Goal: Task Accomplishment & Management: Complete application form

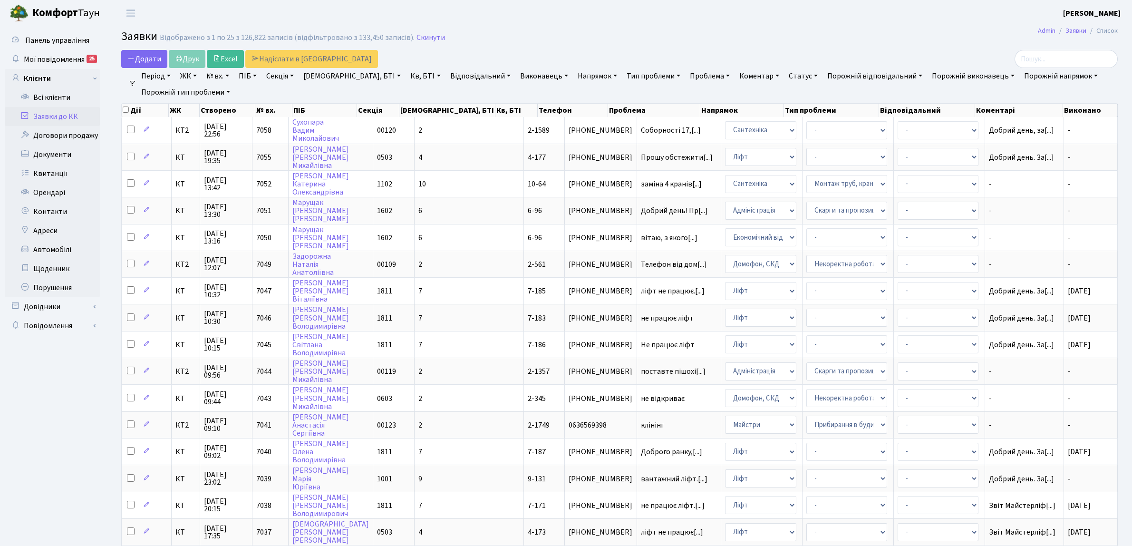
select select "25"
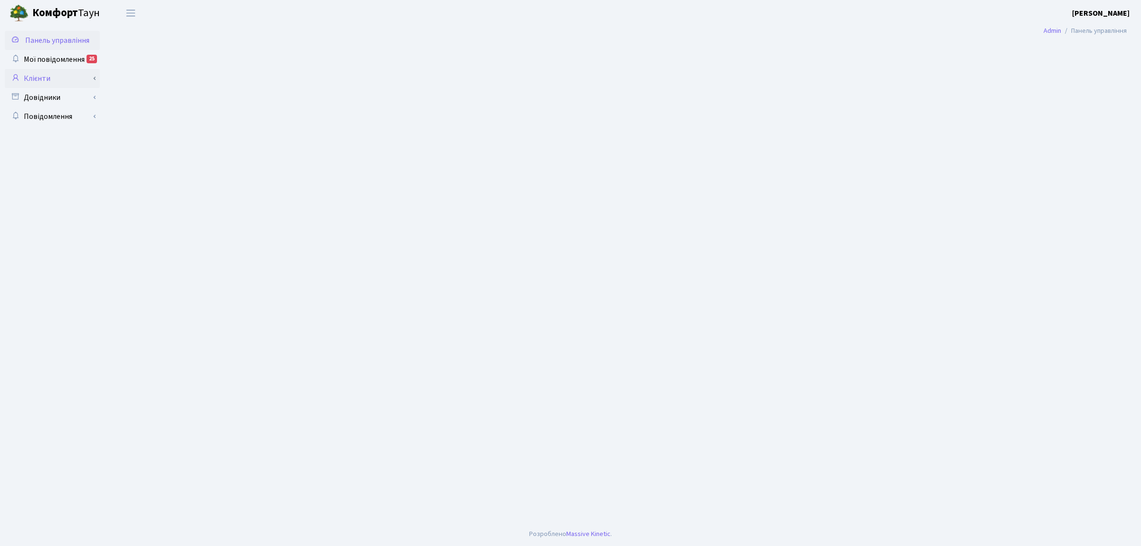
click at [45, 79] on link "Клієнти" at bounding box center [52, 78] width 95 height 19
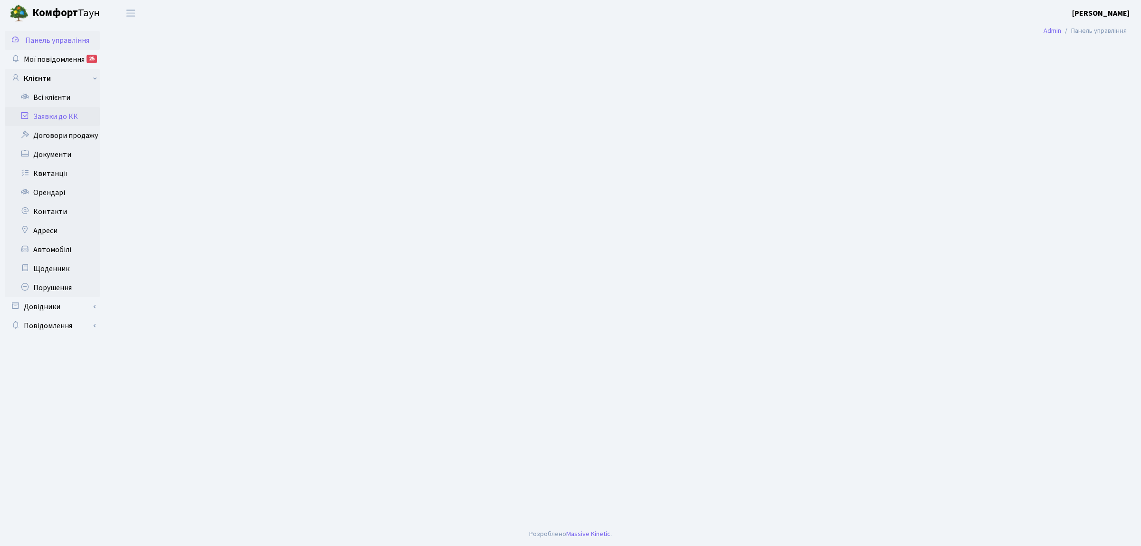
click at [53, 120] on link "Заявки до КК" at bounding box center [52, 116] width 95 height 19
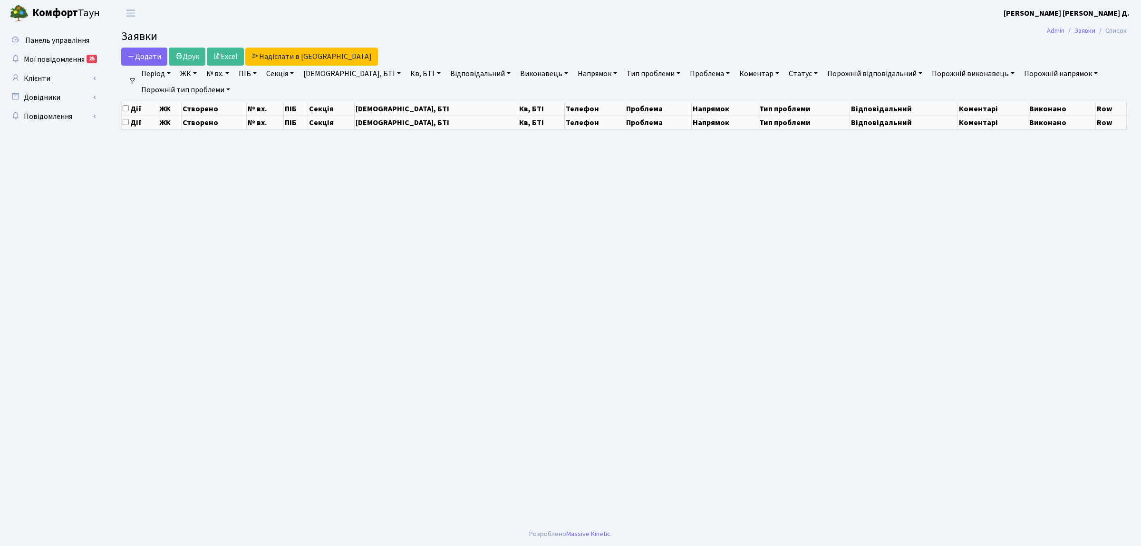
select select "25"
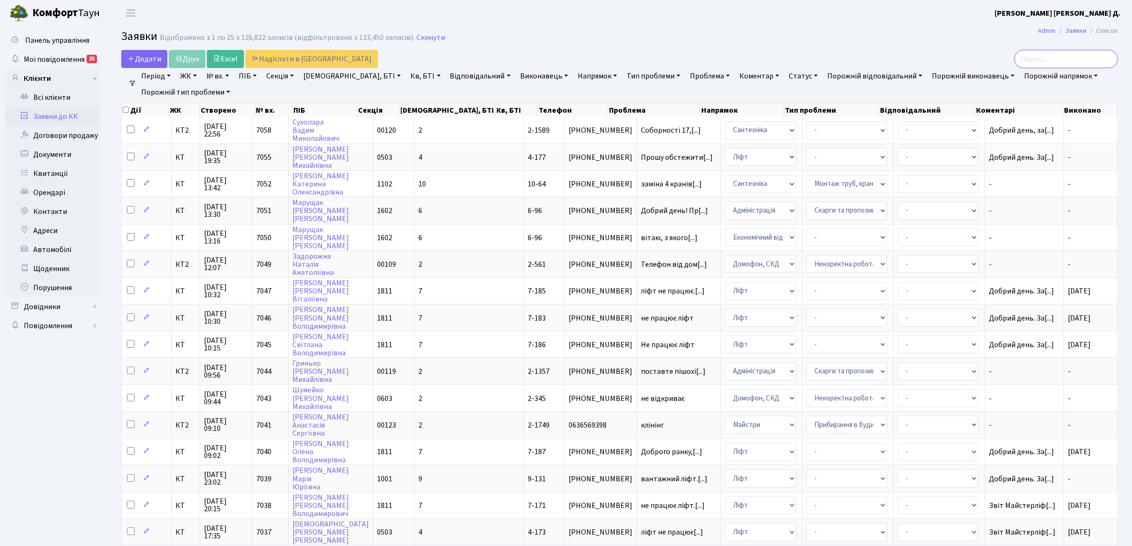
click at [1097, 57] on input "search" at bounding box center [1066, 59] width 103 height 18
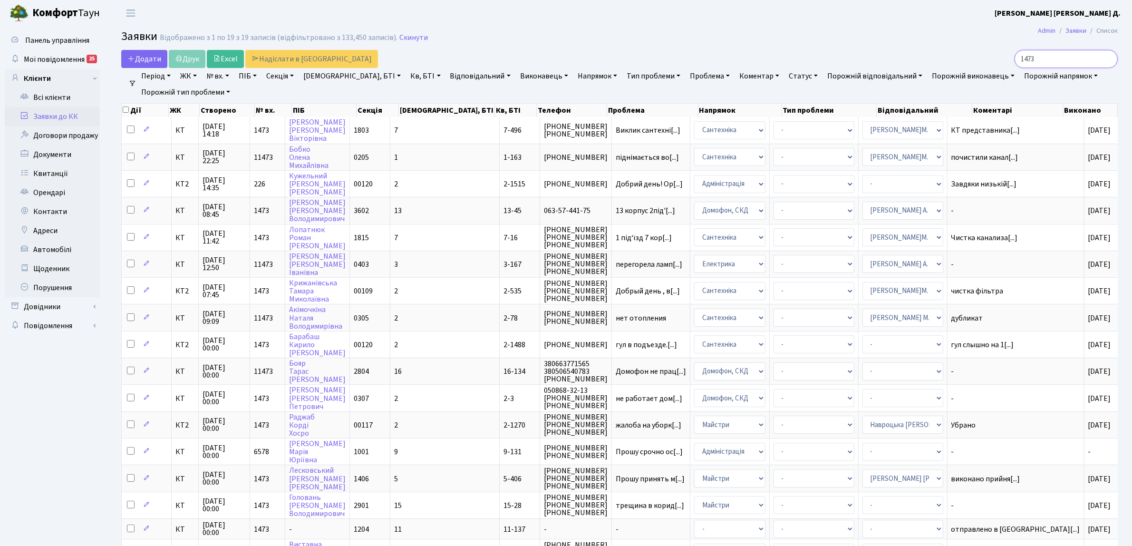
click at [1035, 61] on input "1473" at bounding box center [1066, 59] width 103 height 18
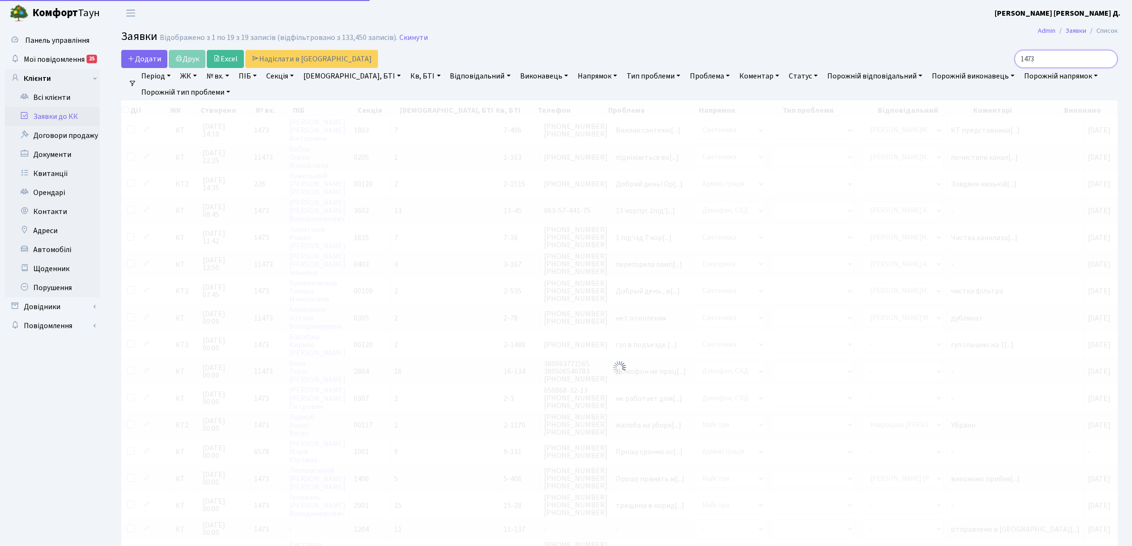
type input "21473"
checkbox input "true"
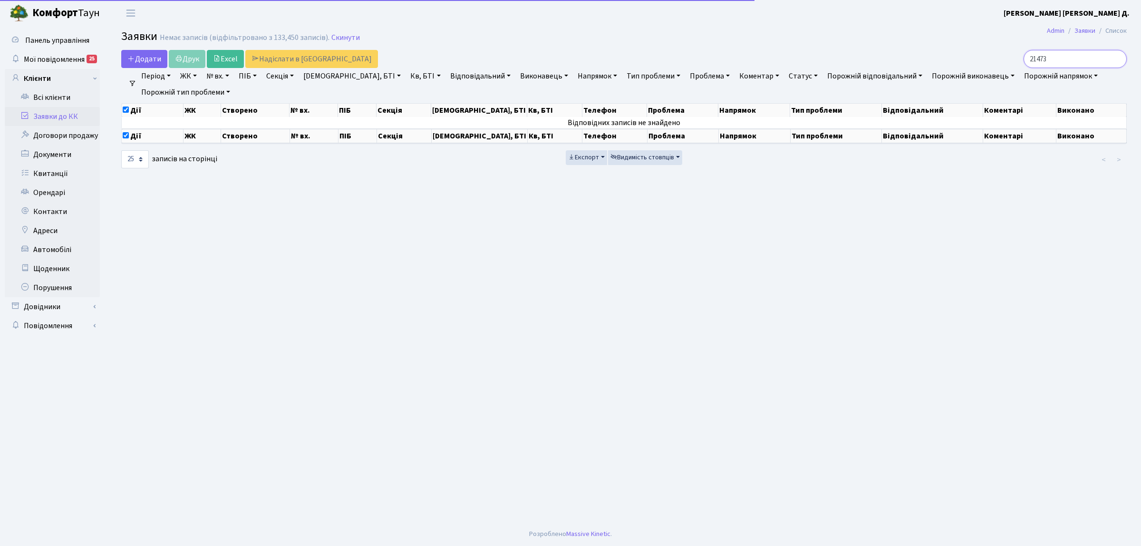
type input "2-1473"
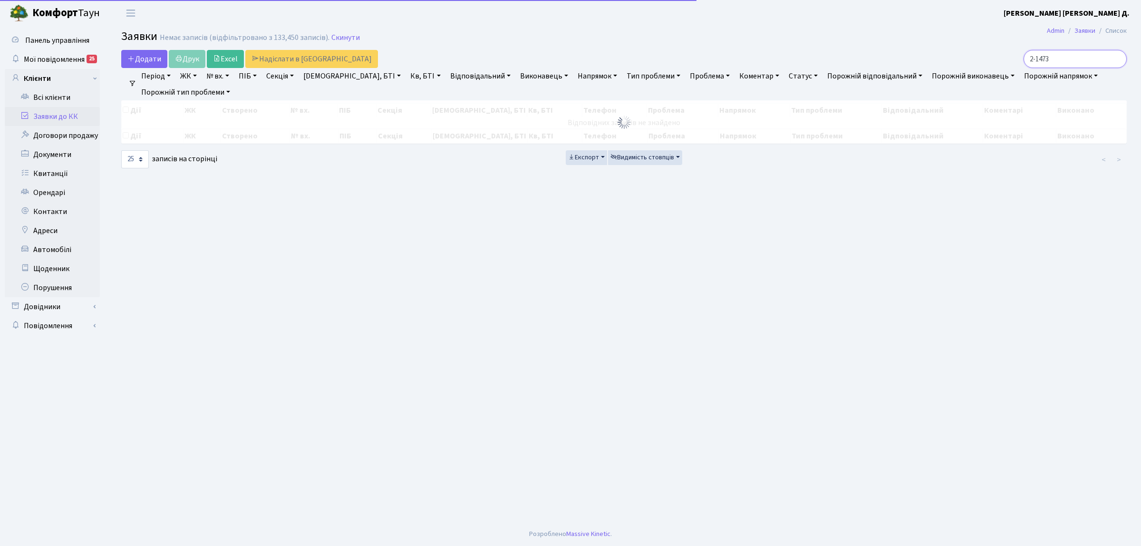
checkbox input "false"
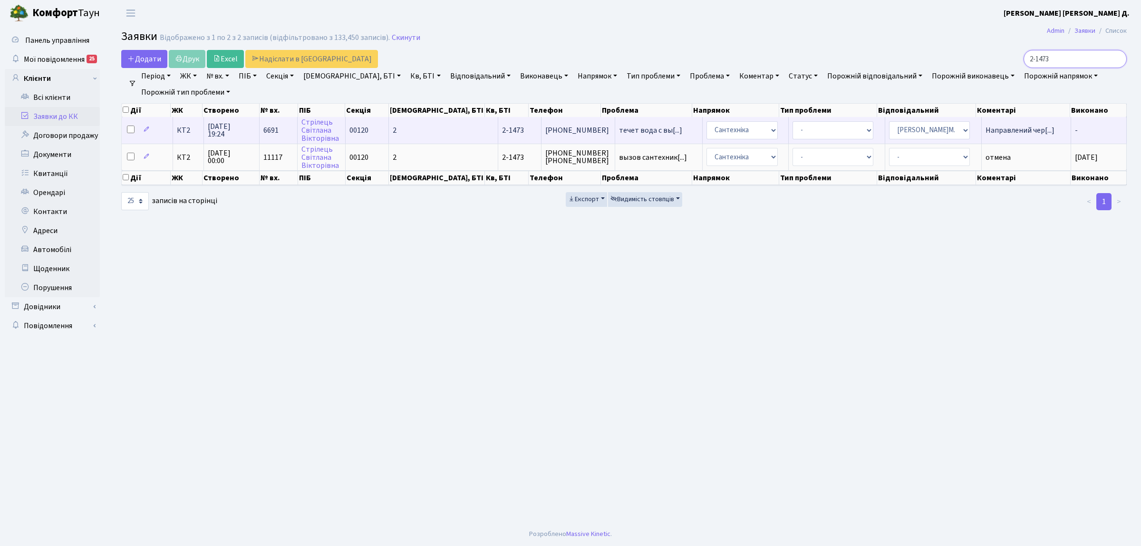
type input "2-1473"
click at [187, 134] on td "КТ2" at bounding box center [188, 130] width 31 height 26
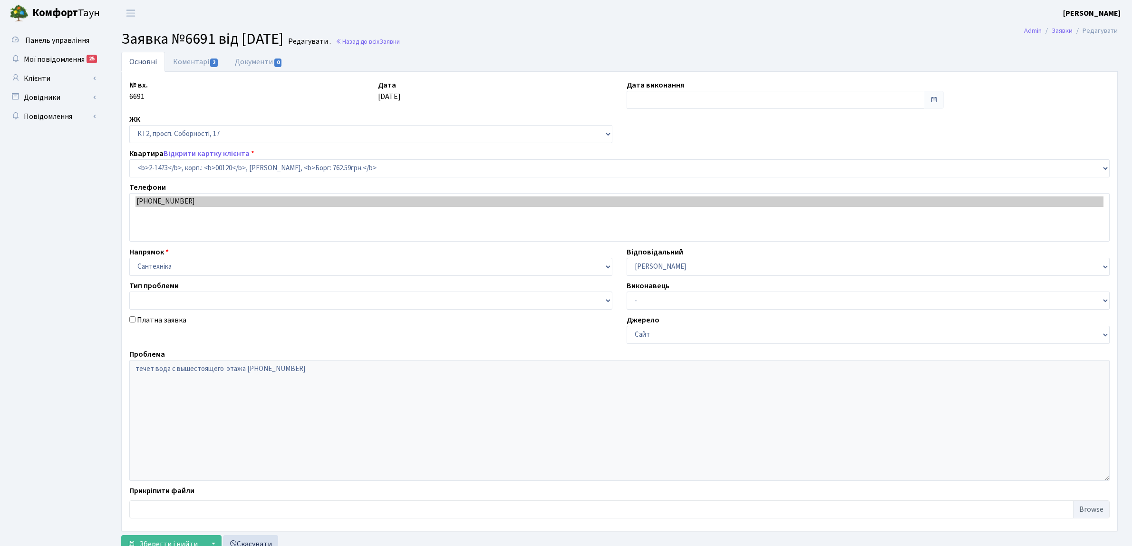
select select "13088"
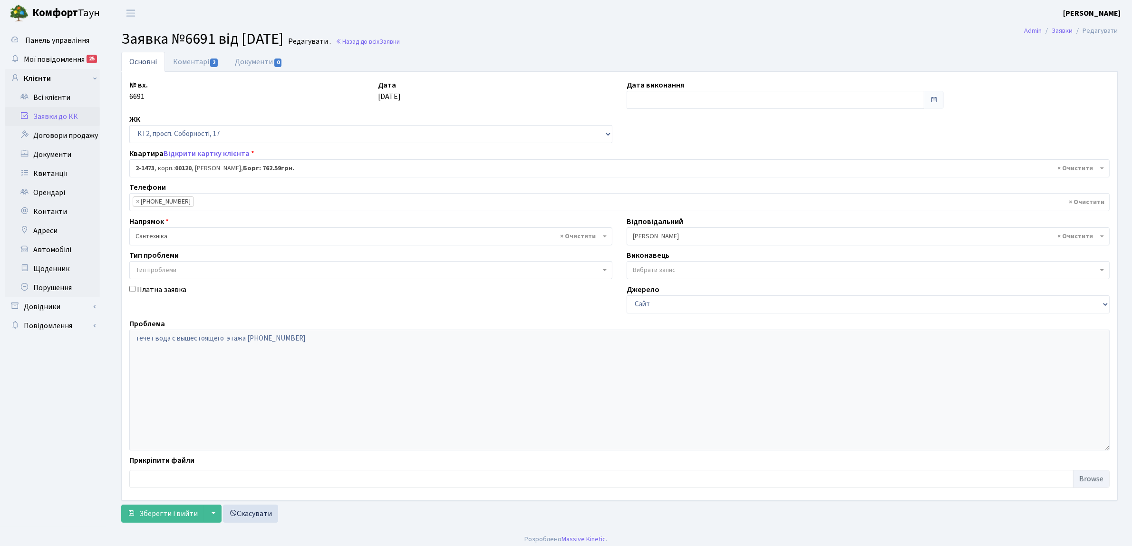
click at [57, 112] on link "Заявки до КК" at bounding box center [52, 116] width 95 height 19
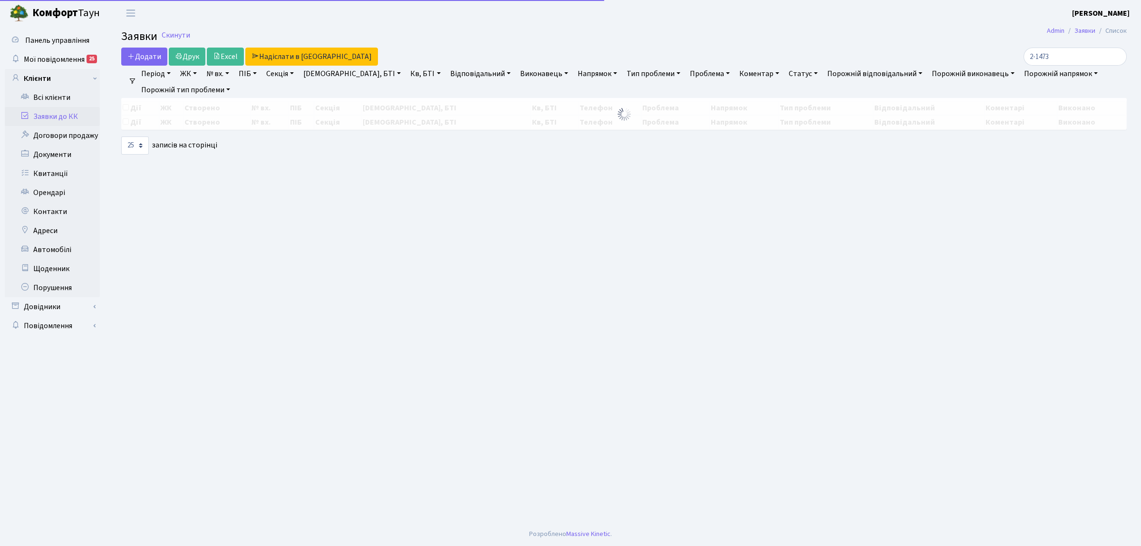
select select "25"
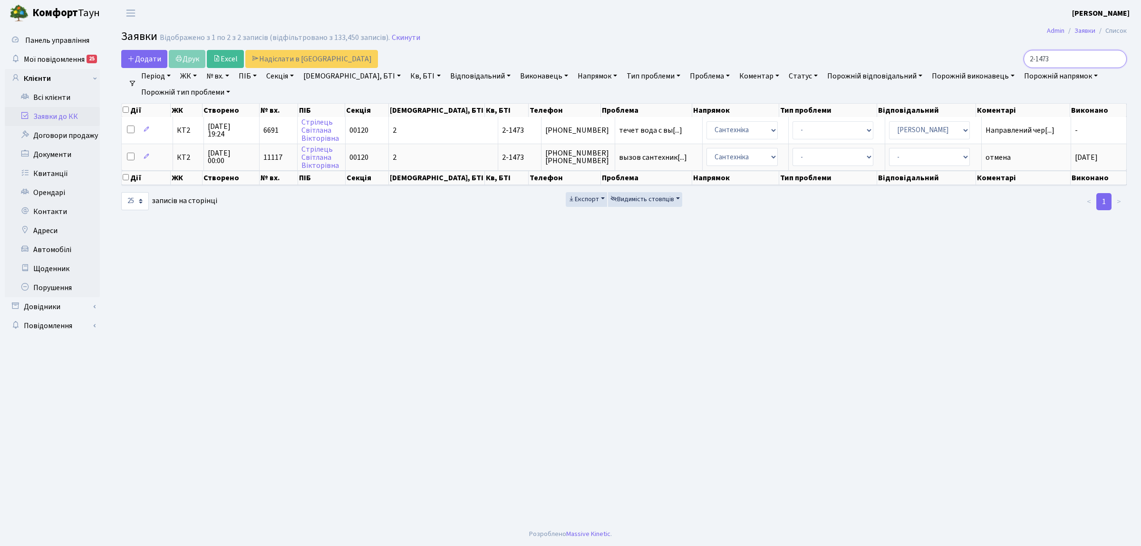
click at [1118, 60] on input "2-1473" at bounding box center [1075, 59] width 103 height 18
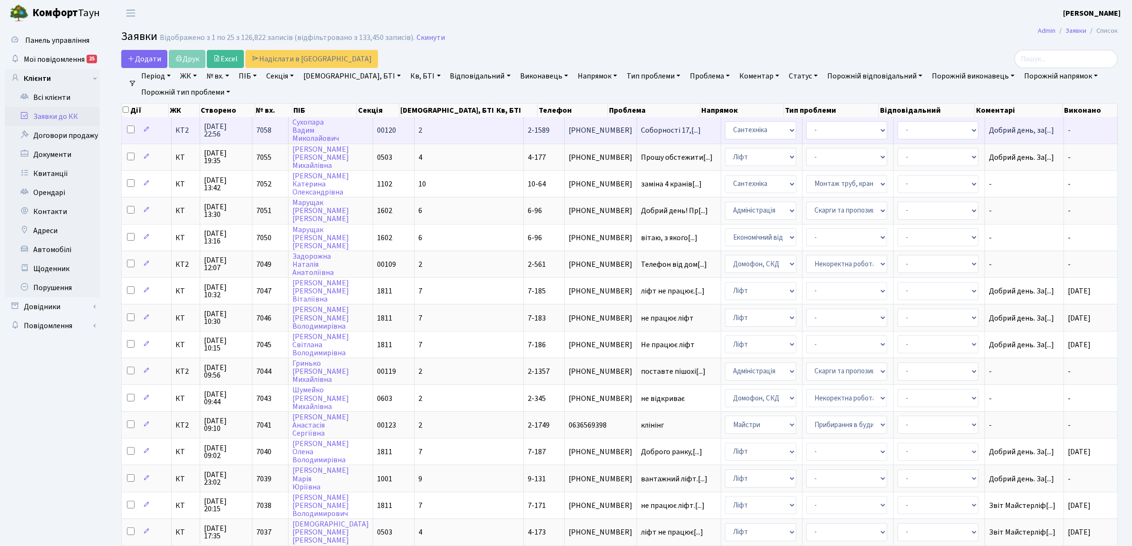
click at [177, 133] on span "КТ2" at bounding box center [185, 130] width 20 height 8
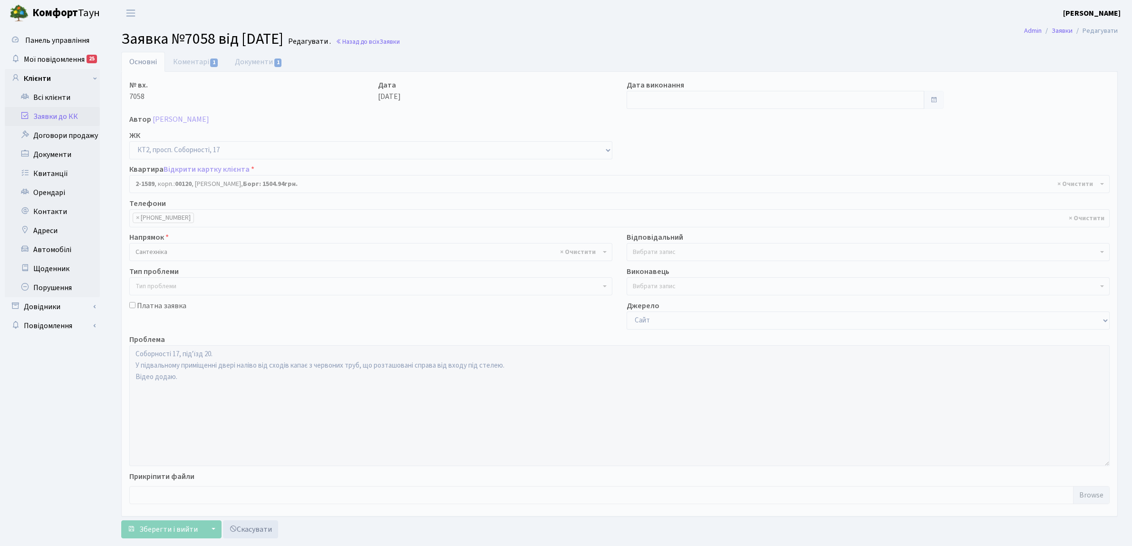
select select "13204"
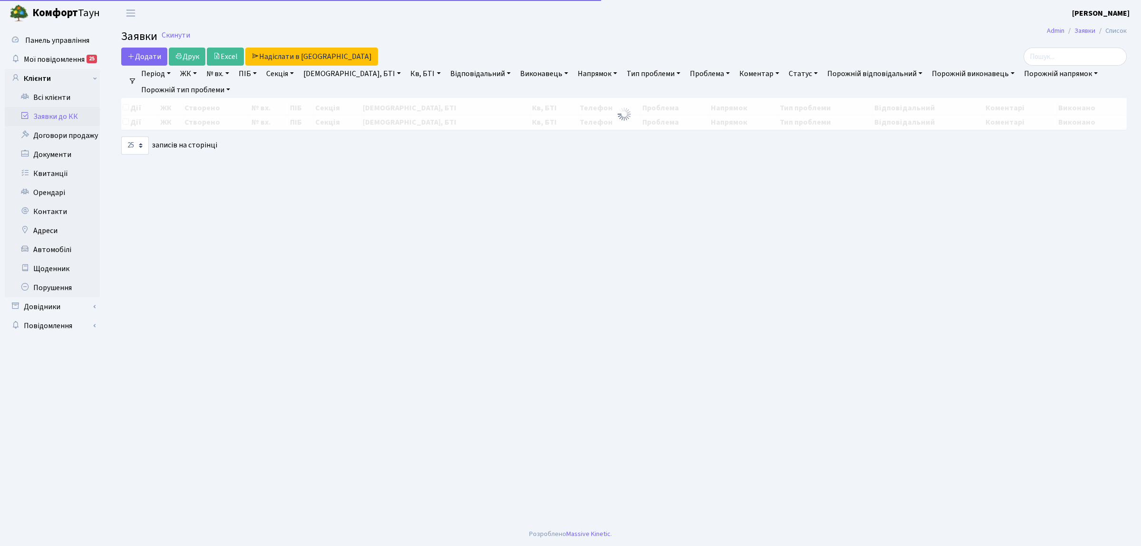
select select "25"
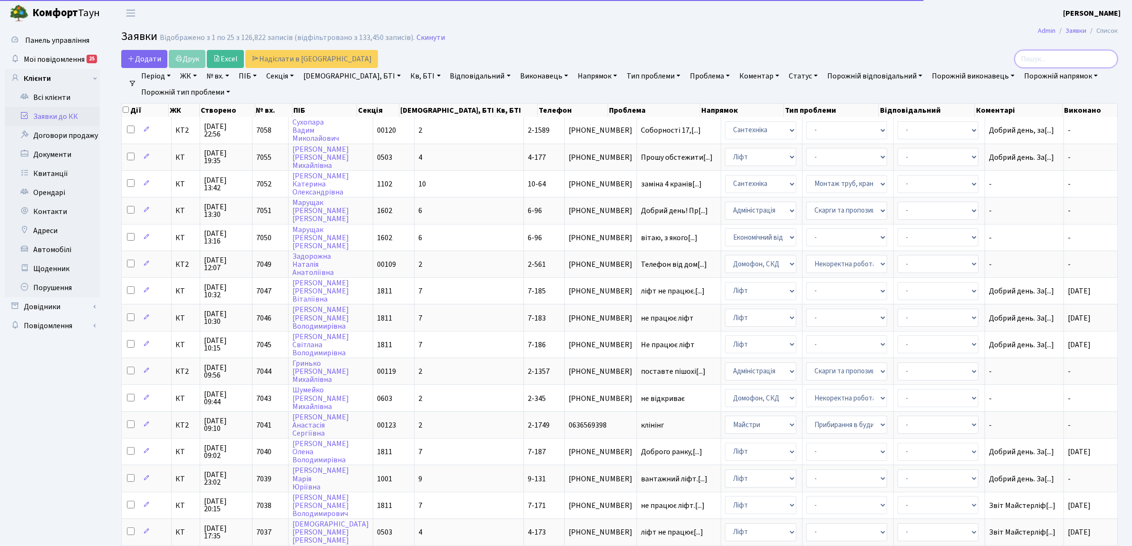
click at [1075, 62] on input "search" at bounding box center [1066, 59] width 103 height 18
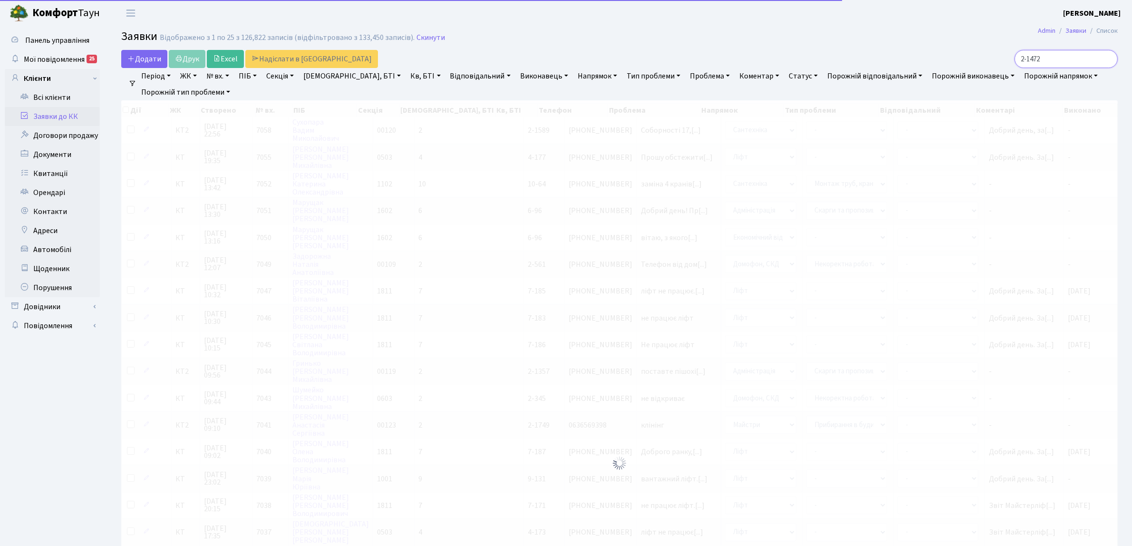
type input "2-1472"
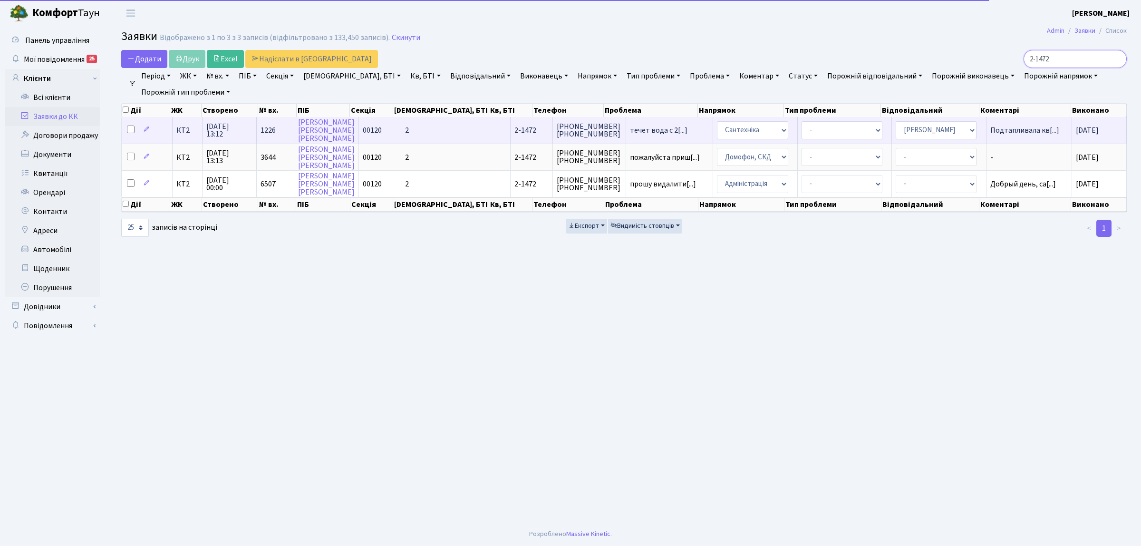
scroll to position [1, 0]
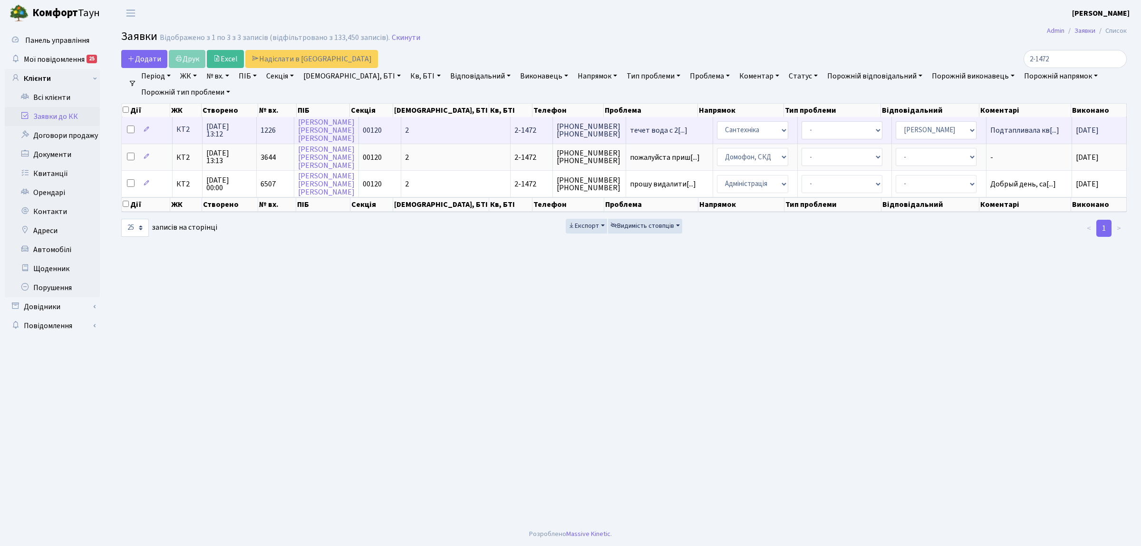
click at [181, 136] on td "КТ2" at bounding box center [188, 130] width 30 height 26
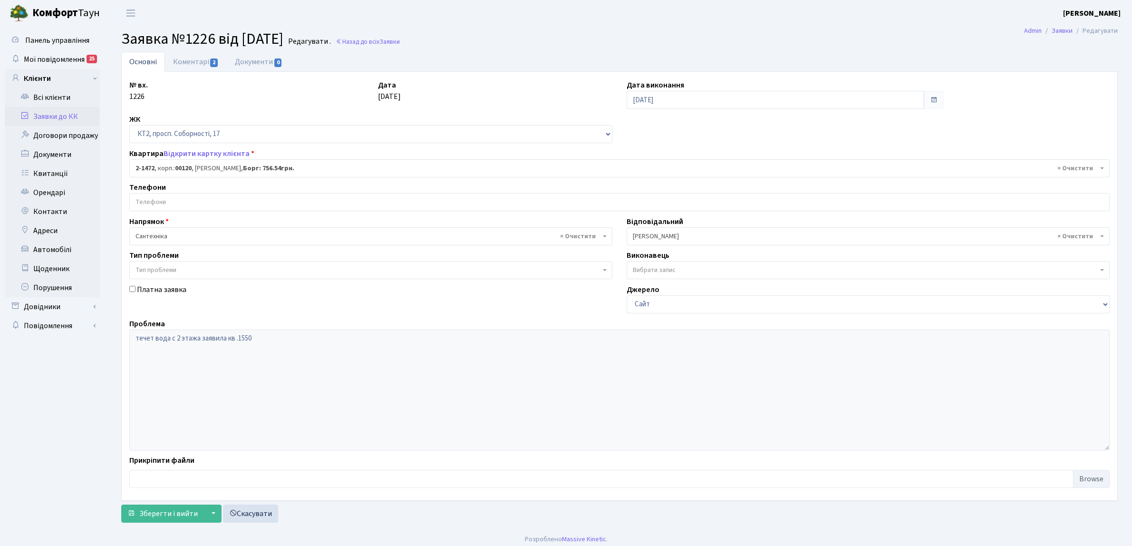
select select "13087"
click at [164, 205] on input "search" at bounding box center [620, 202] width 980 height 17
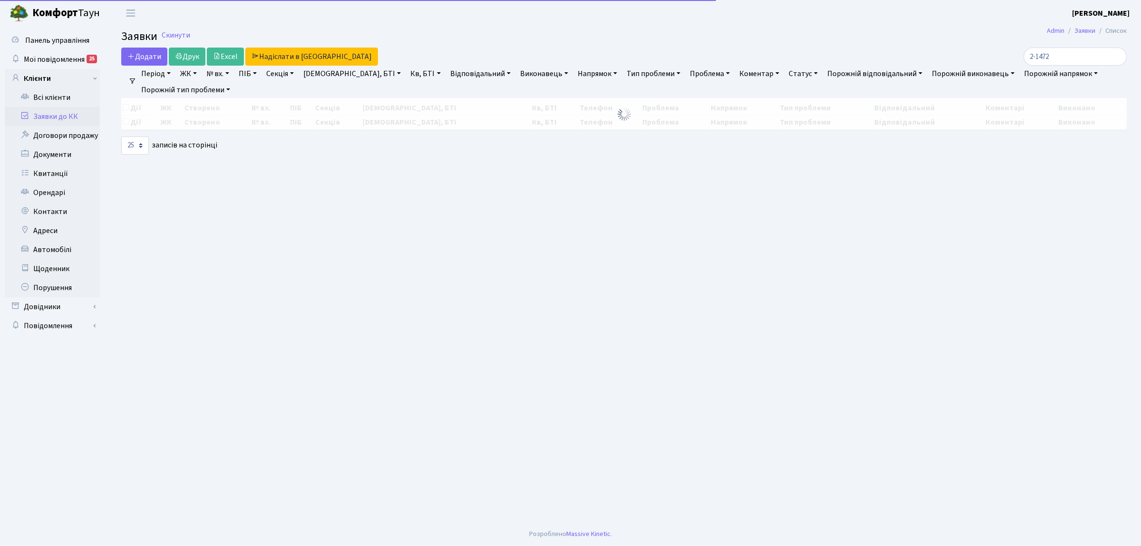
select select "25"
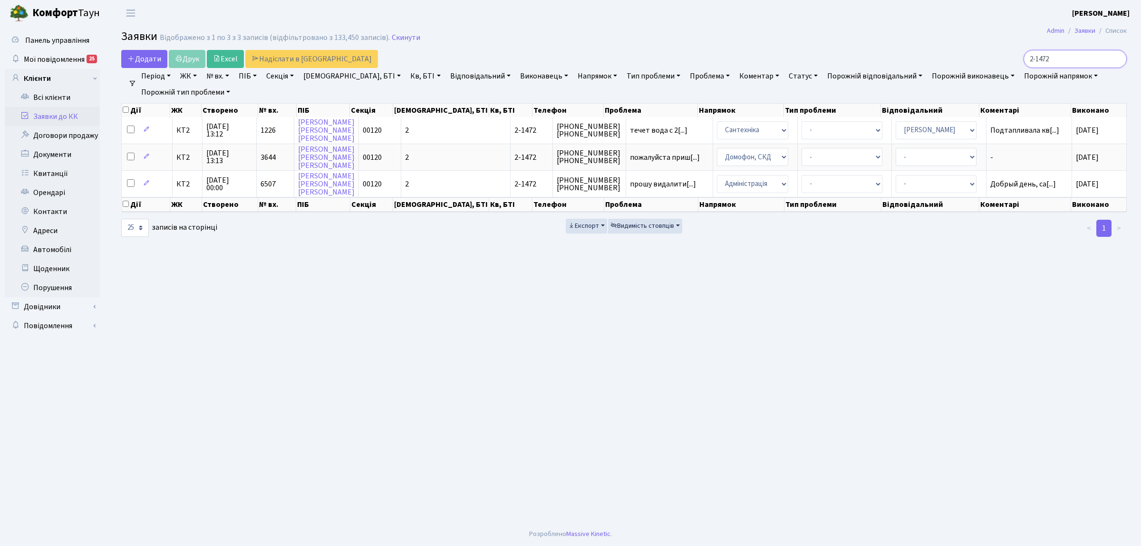
click at [1118, 58] on input "2-1472" at bounding box center [1075, 59] width 103 height 18
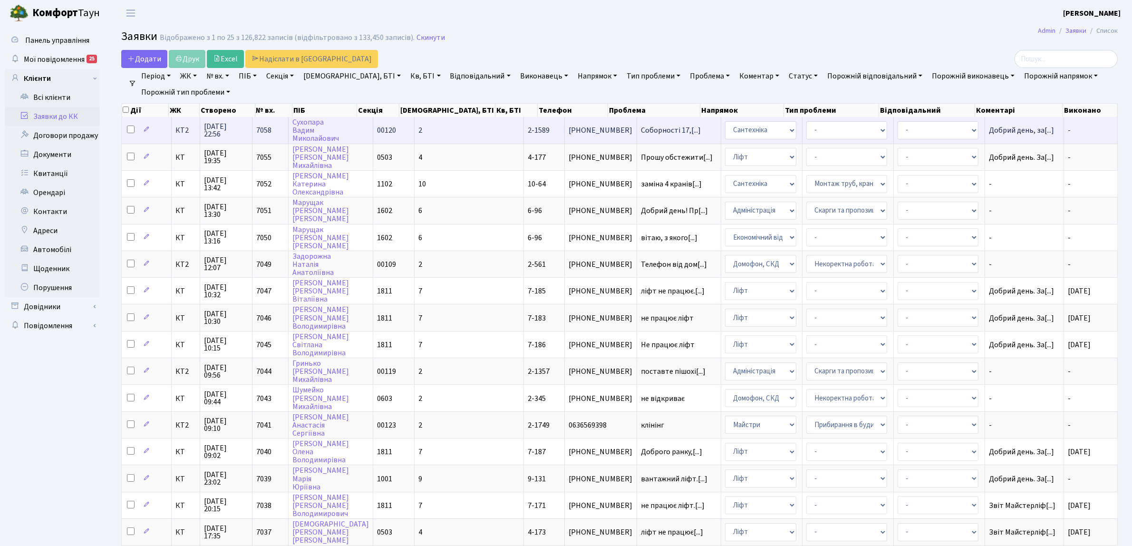
click at [181, 129] on span "КТ2" at bounding box center [185, 130] width 20 height 8
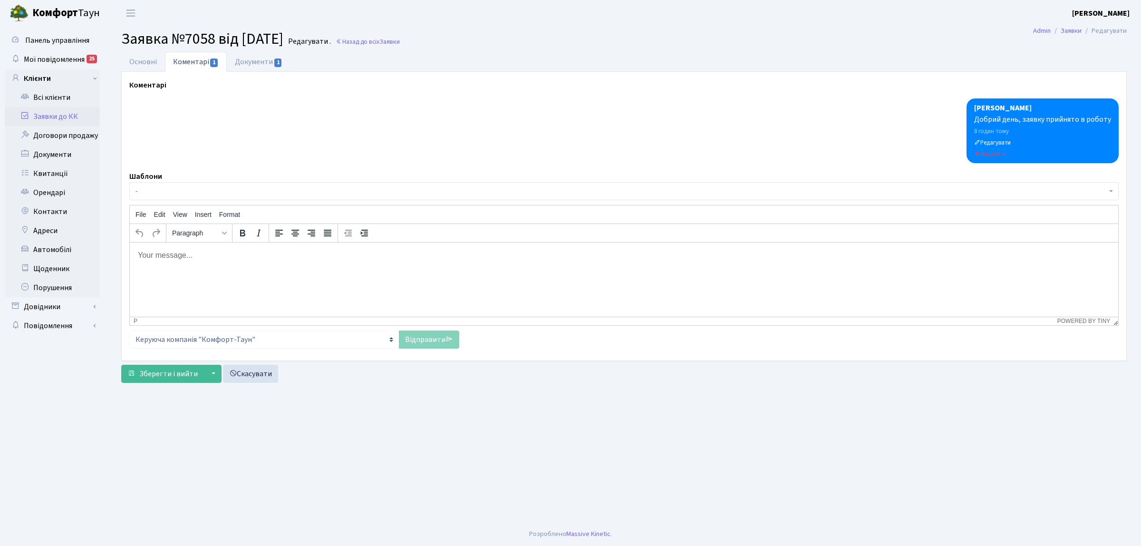
click at [233, 268] on html at bounding box center [624, 255] width 989 height 26
click at [201, 257] on p "Викликаєм 2-1473,2-1472" at bounding box center [623, 255] width 973 height 10
click at [428, 342] on link "Відправити" at bounding box center [429, 340] width 60 height 18
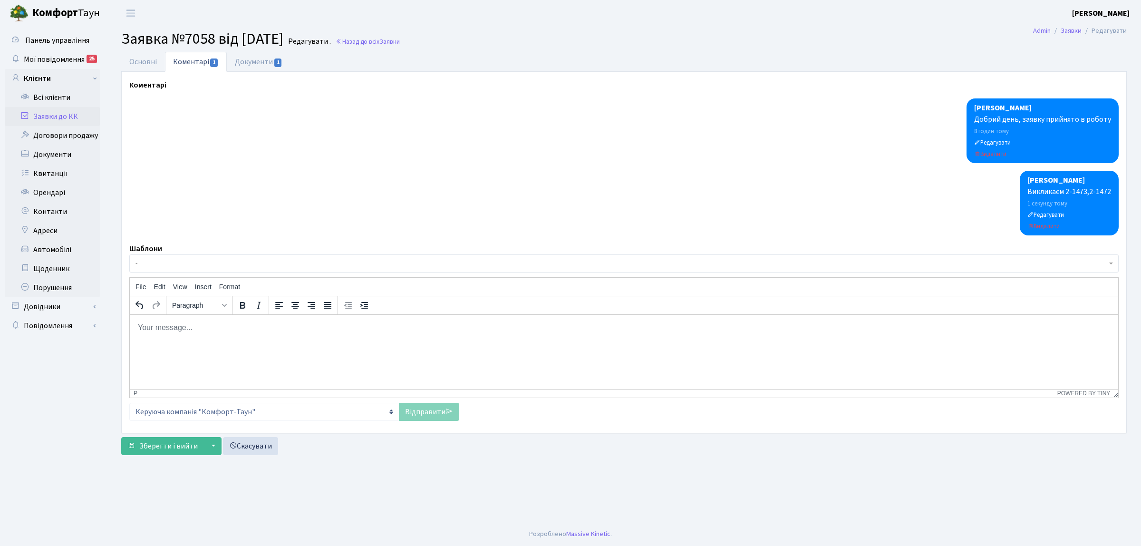
click at [67, 117] on link "Заявки до КК" at bounding box center [52, 116] width 95 height 19
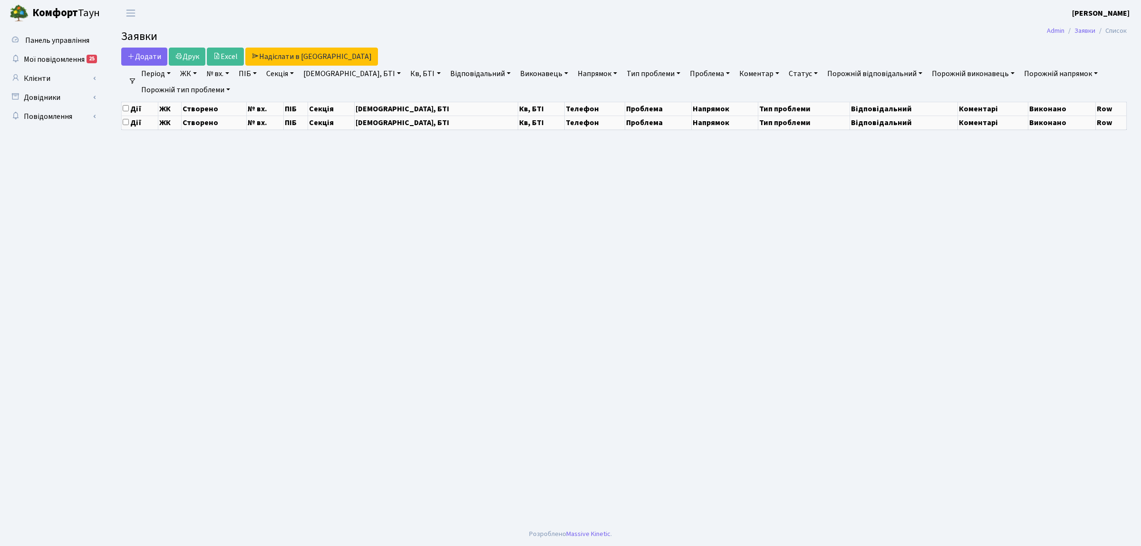
select select "25"
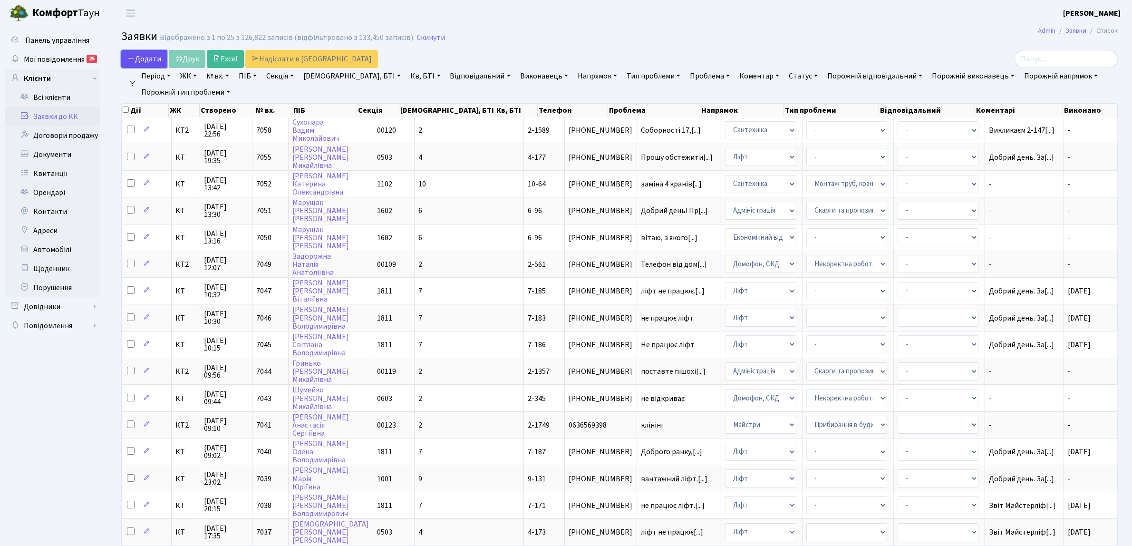
click at [129, 63] on span "Додати" at bounding box center [144, 59] width 34 height 10
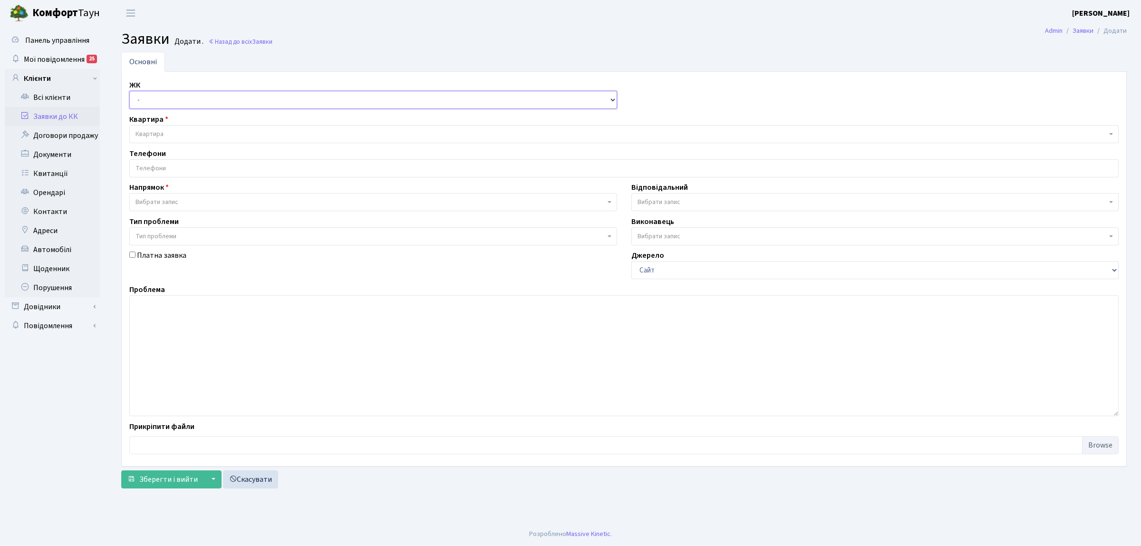
click at [151, 97] on select "- КТ, вул. Регенераторна, 4 КТ2, просп. [STREET_ADDRESS] [STREET_ADDRESS] [PERS…" at bounding box center [373, 100] width 488 height 18
select select "271"
click at [129, 91] on select "- КТ, вул. Регенераторна, 4 КТ2, просп. [STREET_ADDRESS] [STREET_ADDRESS] [PERS…" at bounding box center [373, 100] width 488 height 18
select select
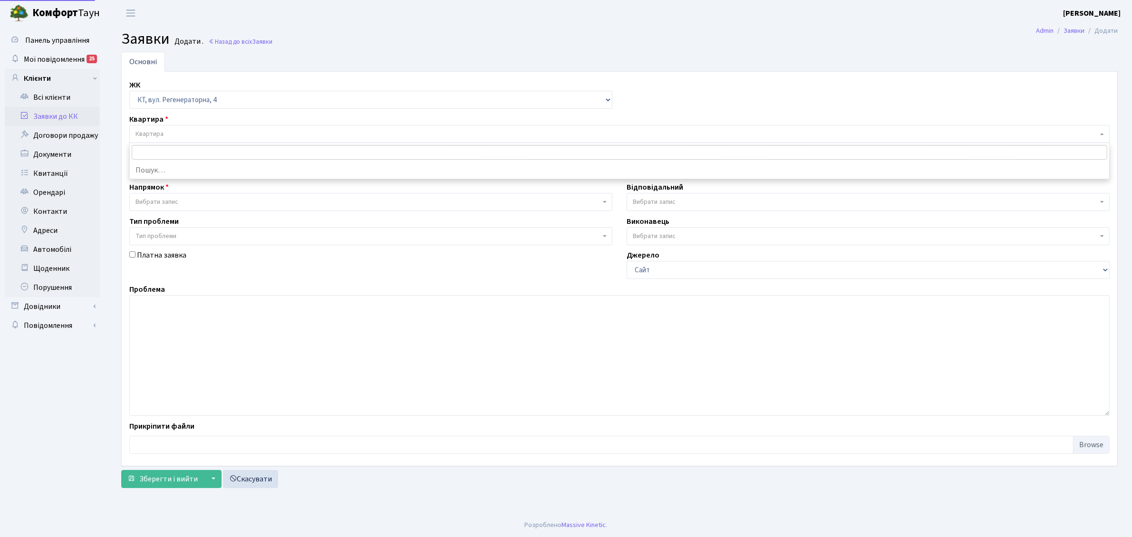
click at [166, 137] on span "Квартира" at bounding box center [617, 134] width 963 height 10
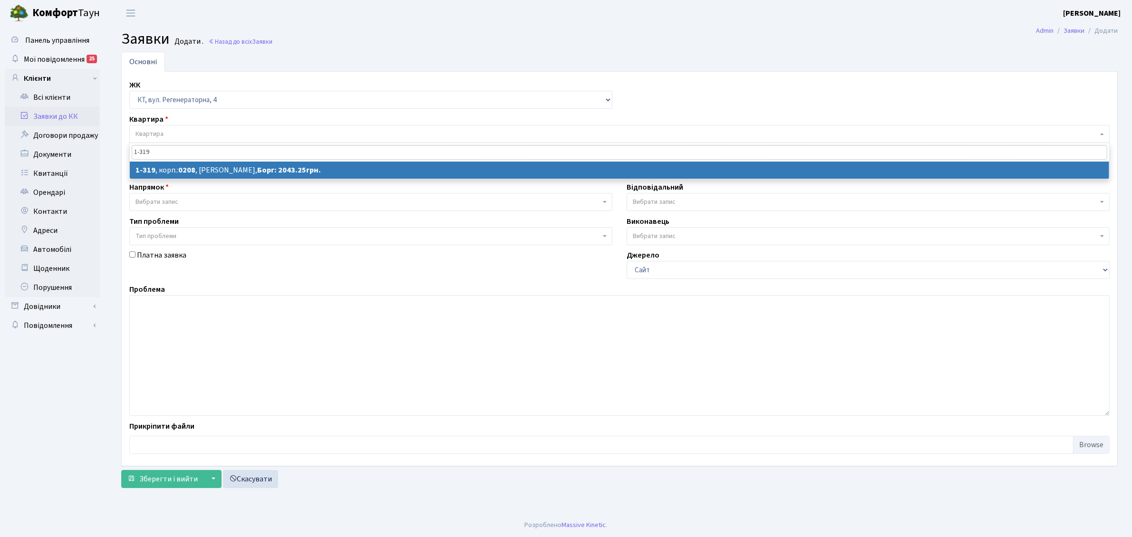
type input "1-319"
select select
select select "319"
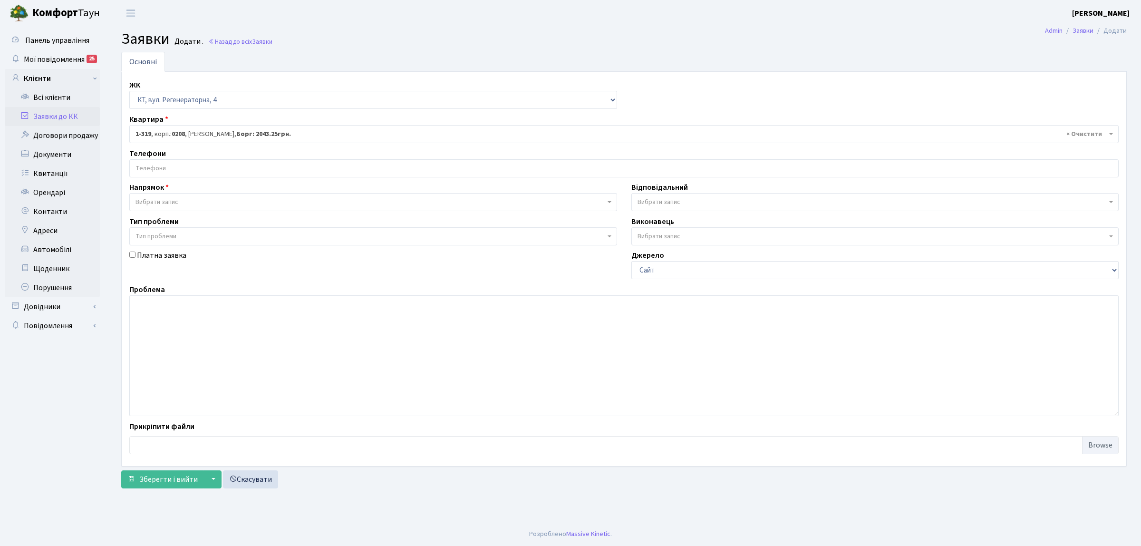
click at [229, 172] on input "search" at bounding box center [624, 168] width 989 height 17
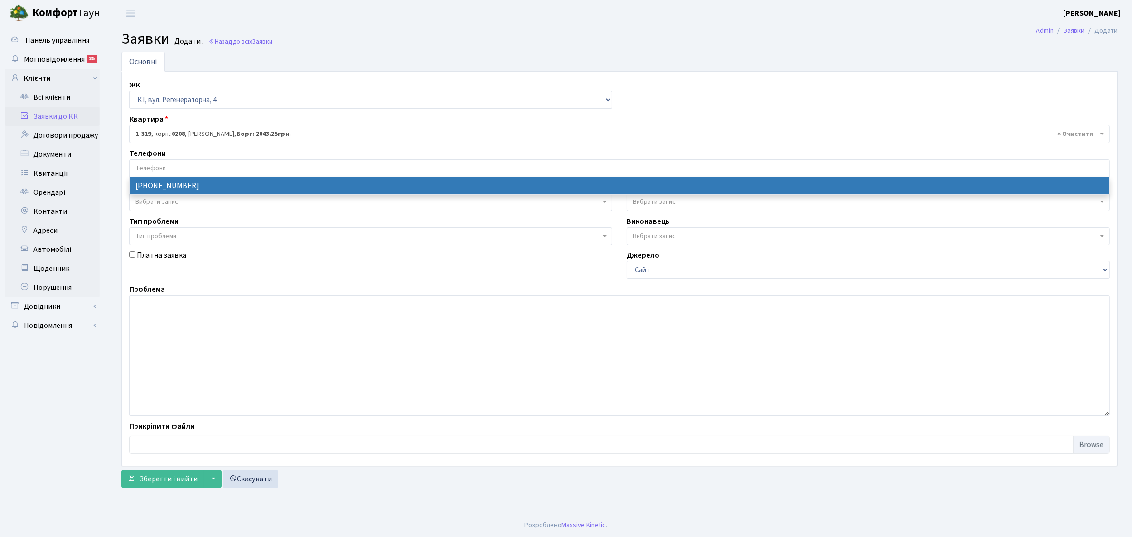
select select "59120"
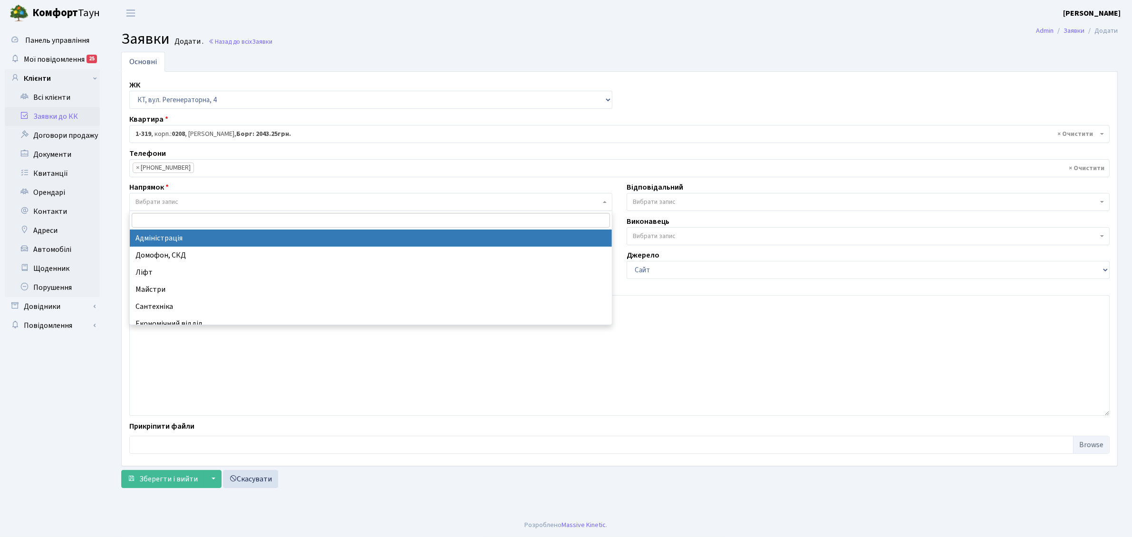
click at [205, 210] on span "Вибрати запис" at bounding box center [370, 202] width 483 height 18
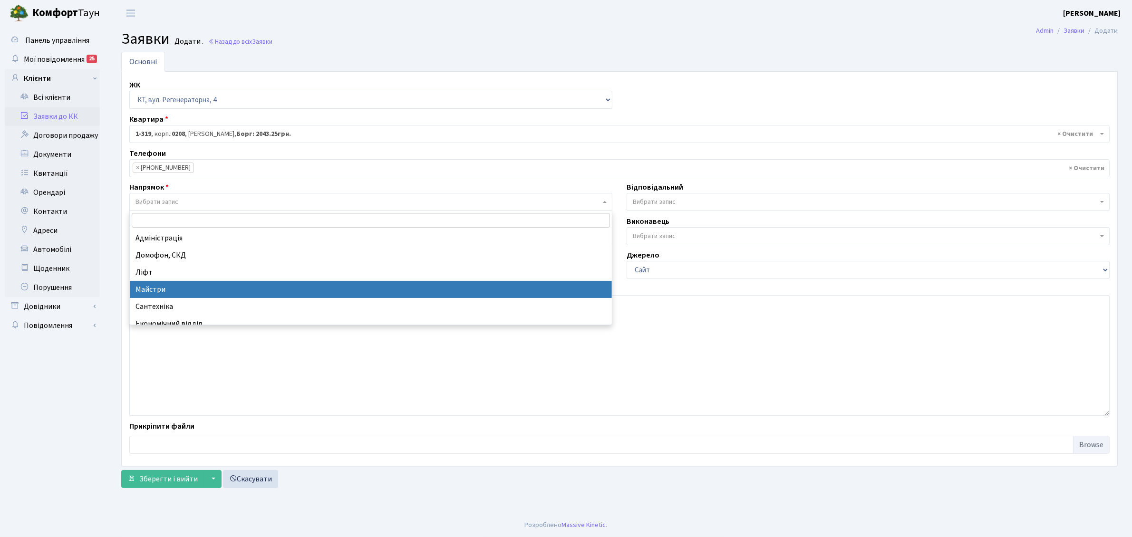
select select "1"
select select
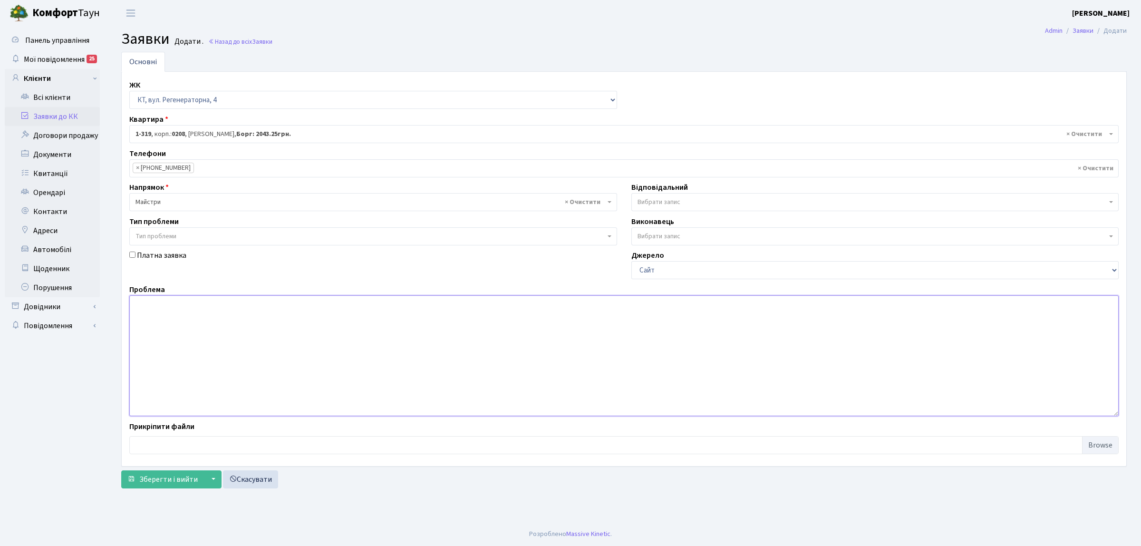
click at [206, 309] on textarea at bounding box center [624, 355] width 990 height 121
type textarea "скарга на запах краски з сусіднього підїзди п.7"
click at [648, 206] on span "Вибрати запис" at bounding box center [659, 202] width 43 height 10
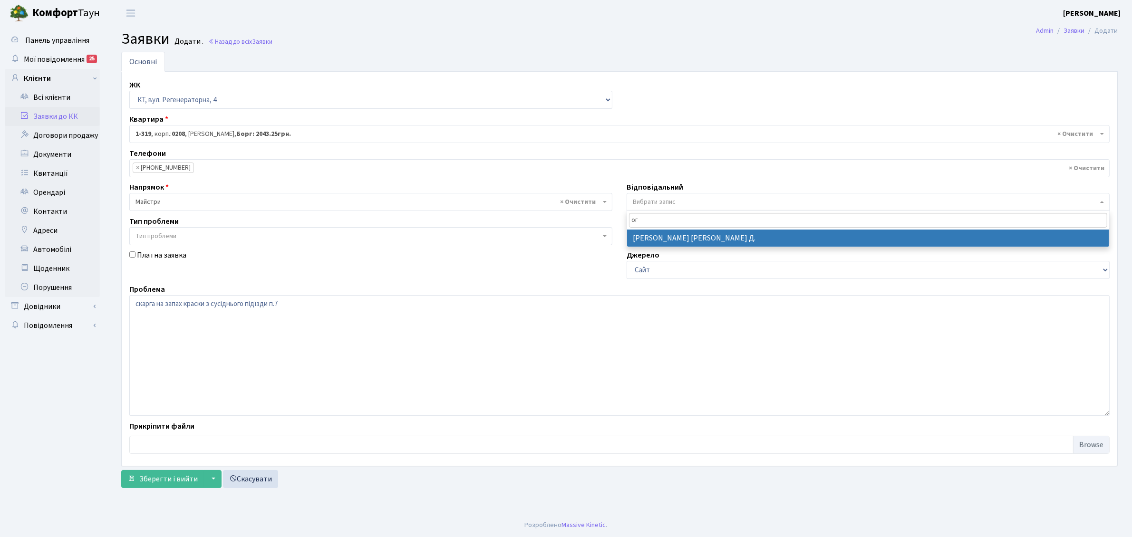
click at [655, 223] on input "ог" at bounding box center [868, 220] width 478 height 15
type input "ог"
select select "62"
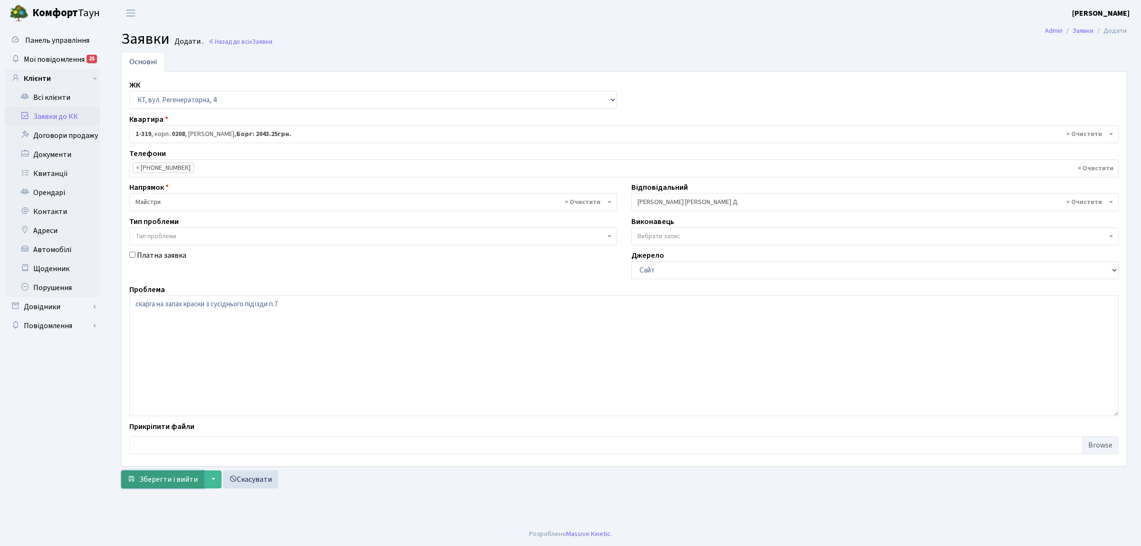
click at [176, 474] on button "Зберегти і вийти" at bounding box center [162, 479] width 83 height 18
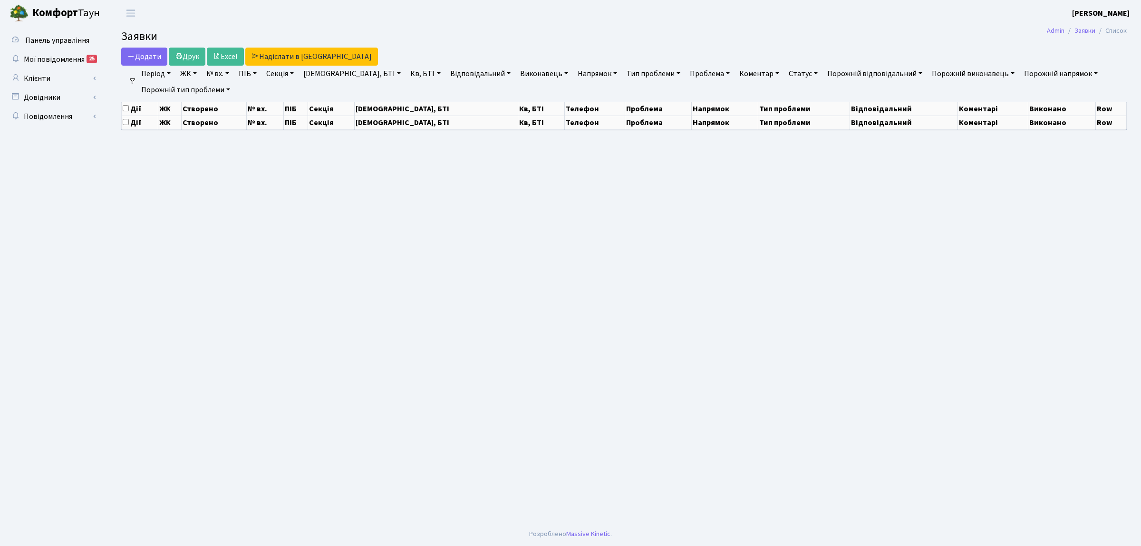
select select "25"
